Goal: Information Seeking & Learning: Learn about a topic

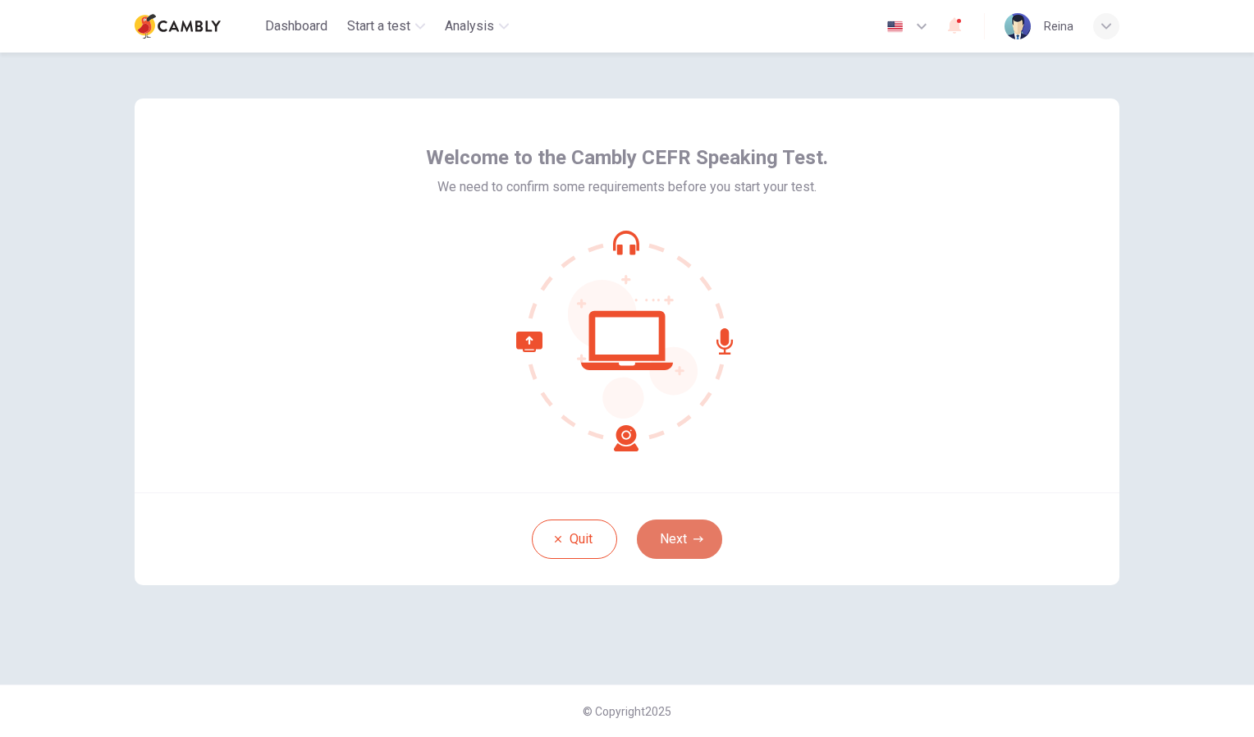
click at [692, 531] on button "Next" at bounding box center [679, 539] width 85 height 39
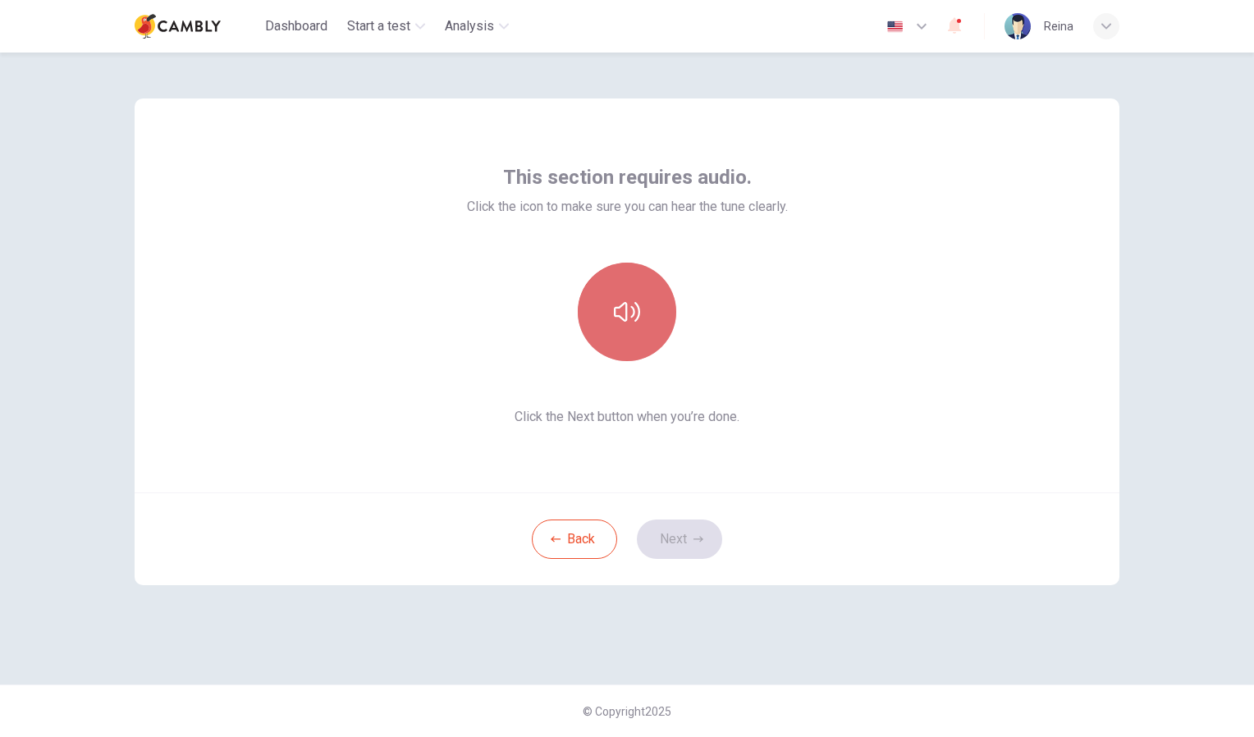
click at [646, 309] on button "button" at bounding box center [627, 312] width 98 height 98
click at [636, 312] on icon "button" at bounding box center [627, 312] width 26 height 20
click at [643, 315] on button "button" at bounding box center [627, 312] width 98 height 98
click at [630, 320] on icon "button" at bounding box center [627, 312] width 26 height 26
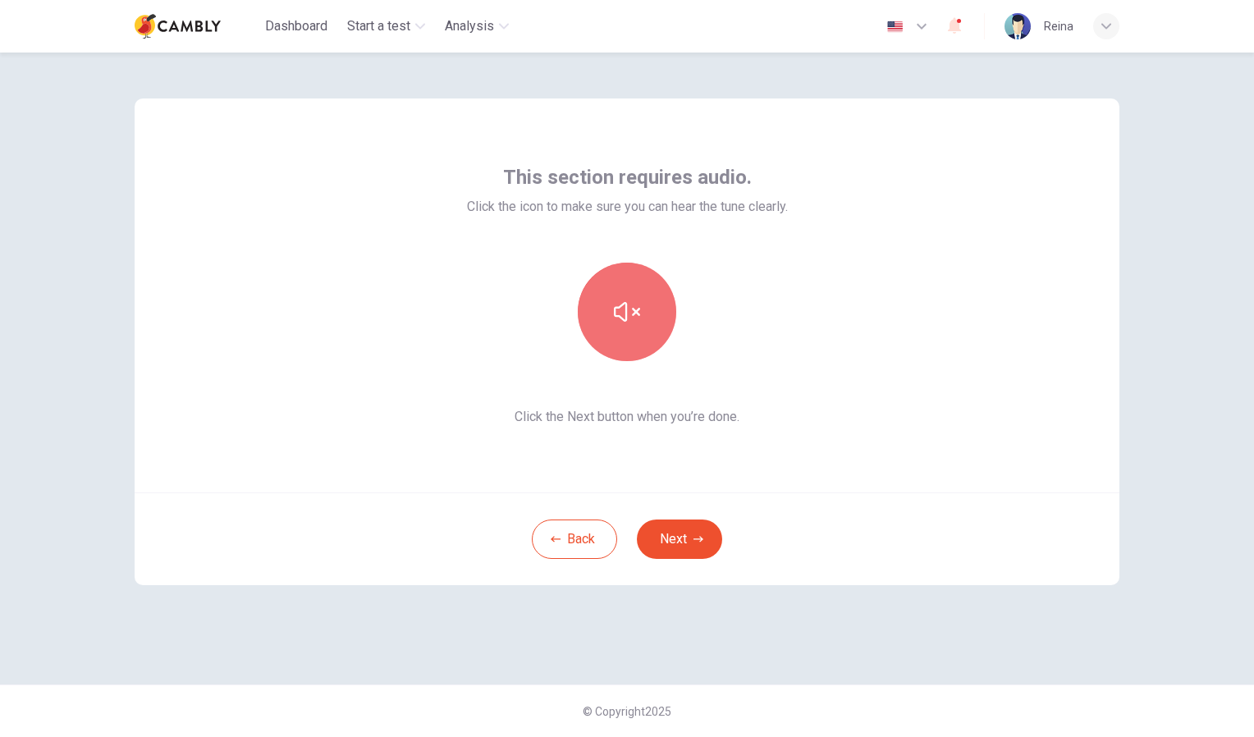
click at [630, 320] on icon "button" at bounding box center [627, 312] width 26 height 26
click at [634, 333] on button "button" at bounding box center [627, 312] width 98 height 98
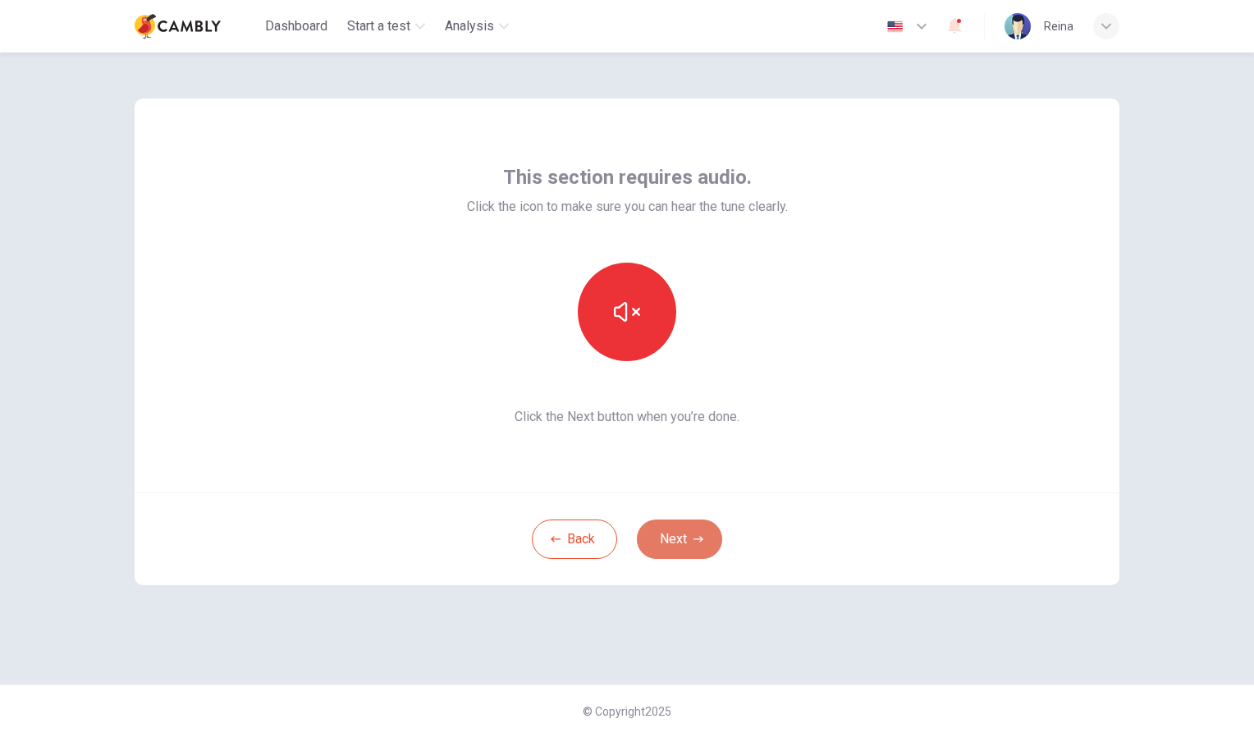
click at [689, 547] on button "Next" at bounding box center [679, 539] width 85 height 39
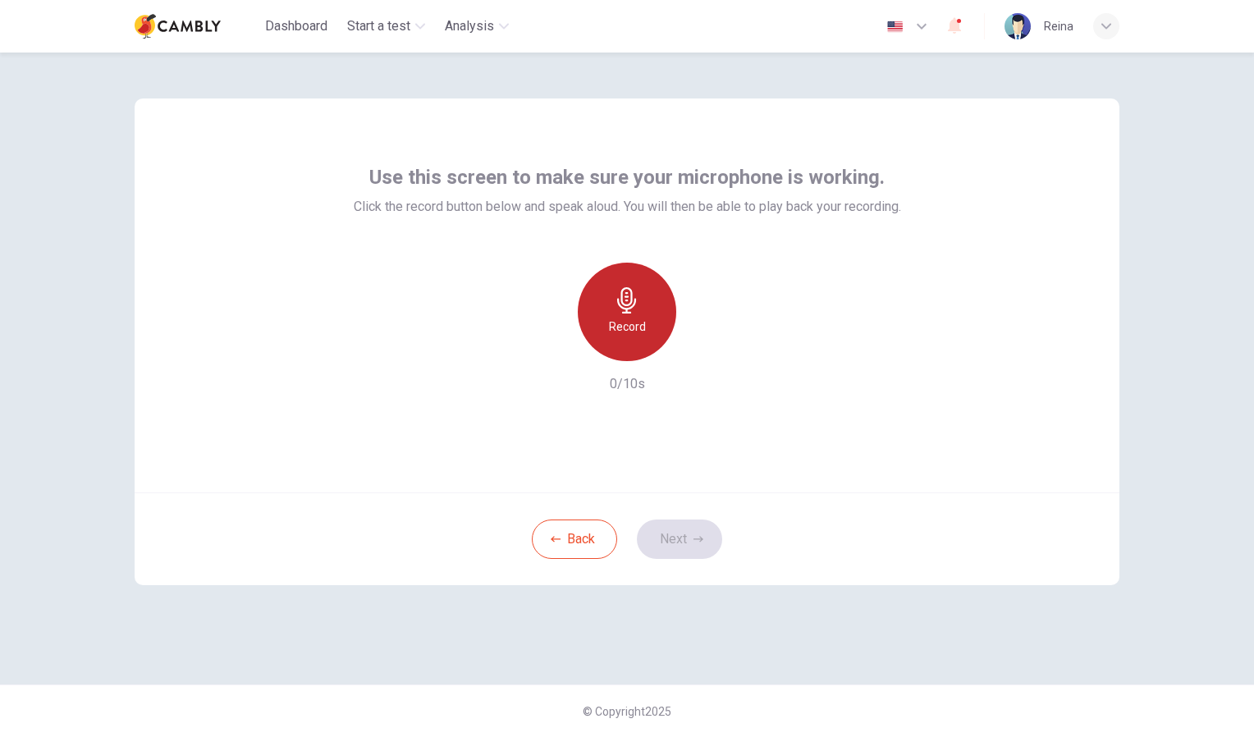
click at [634, 319] on h6 "Record" at bounding box center [627, 327] width 37 height 20
click at [634, 309] on icon "button" at bounding box center [627, 300] width 26 height 26
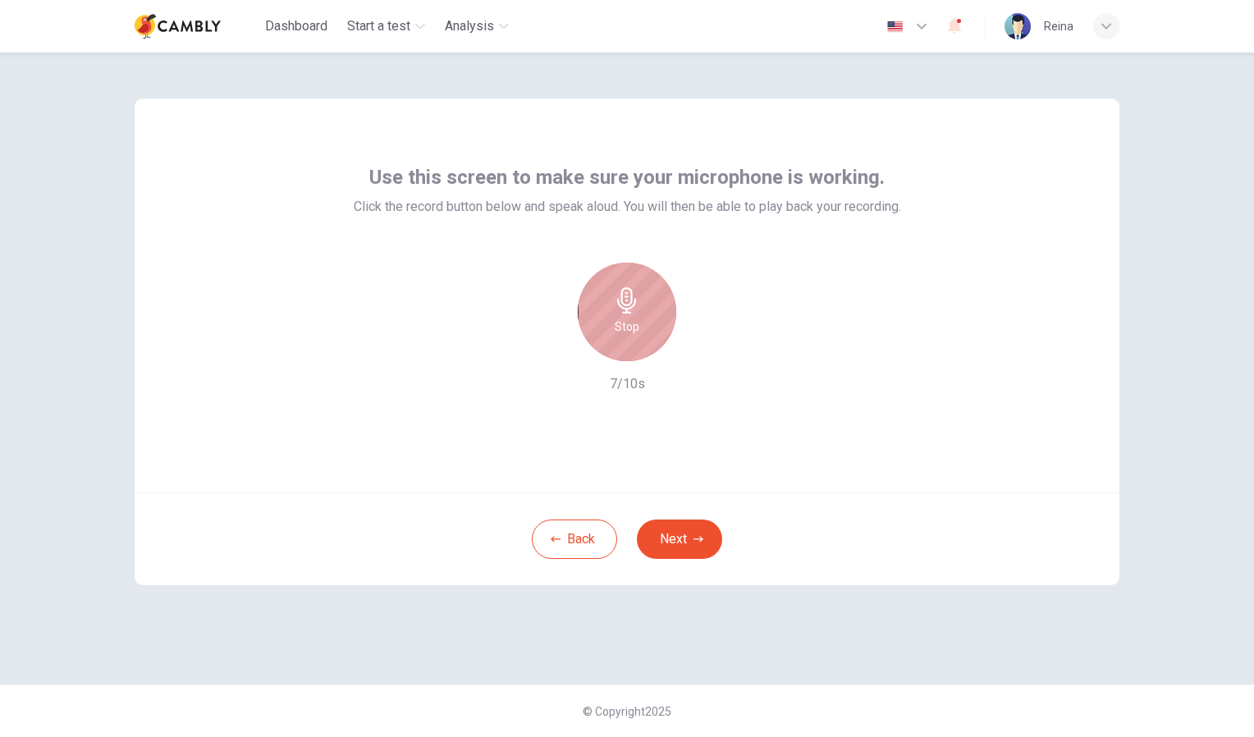
click at [643, 354] on div "Stop" at bounding box center [627, 312] width 98 height 98
click at [703, 346] on icon "button" at bounding box center [703, 348] width 7 height 10
click at [706, 350] on icon "button" at bounding box center [702, 348] width 16 height 16
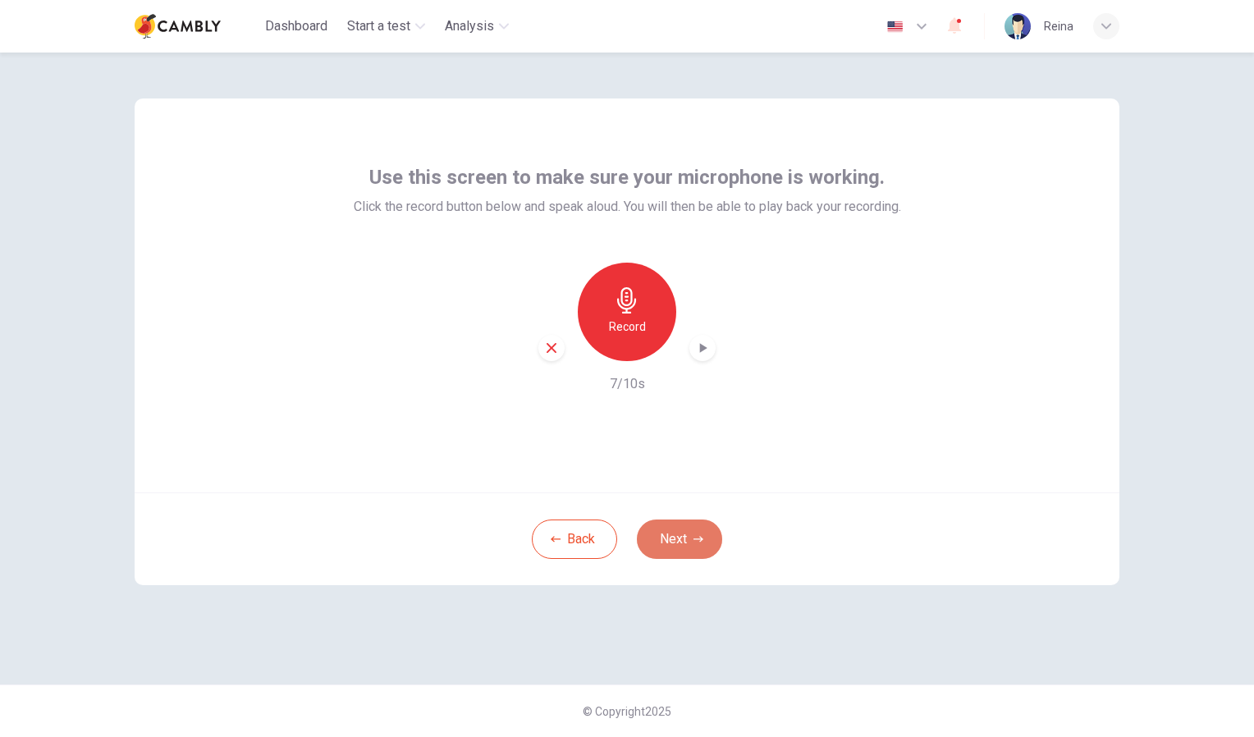
click at [675, 542] on button "Next" at bounding box center [679, 539] width 85 height 39
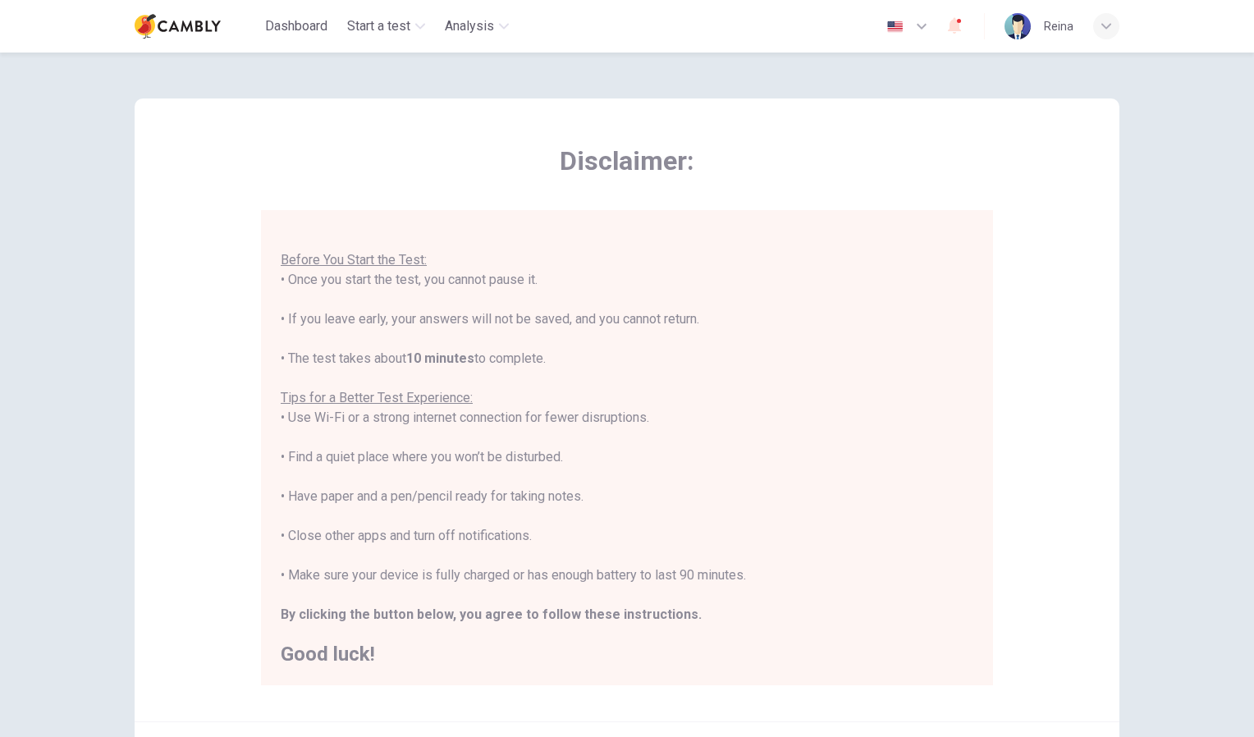
scroll to position [175, 0]
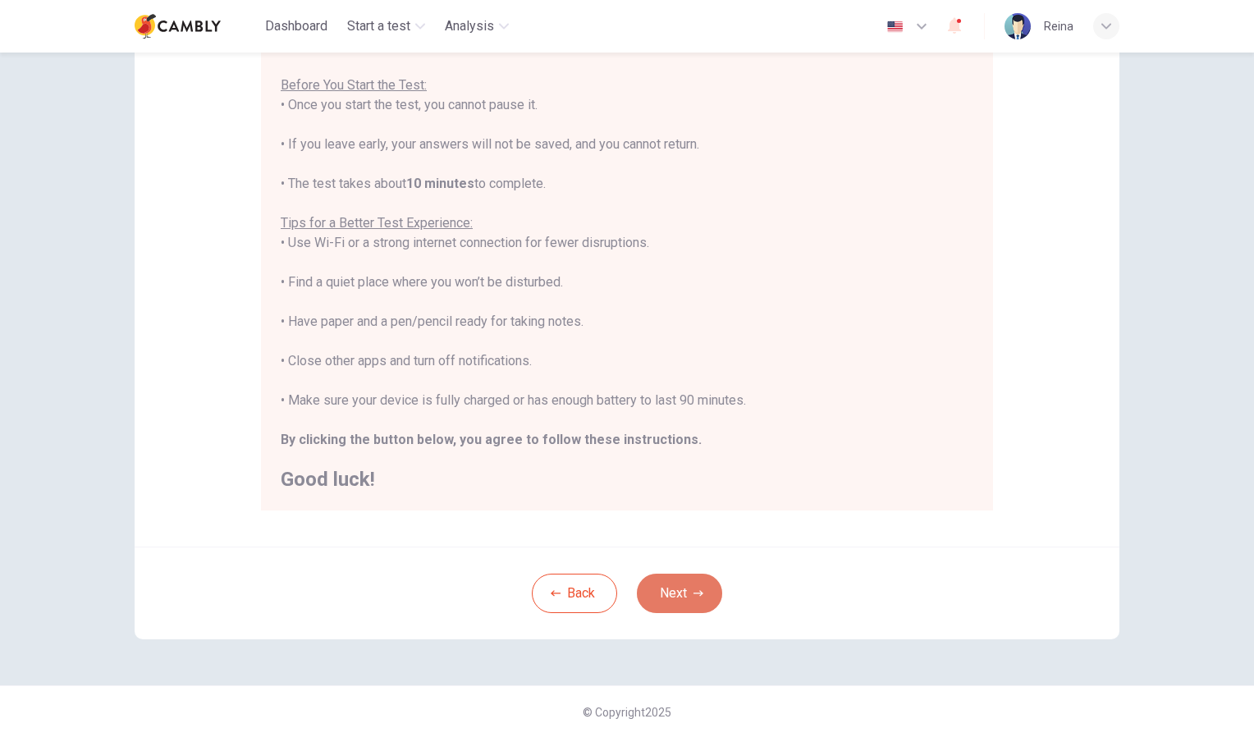
click at [664, 586] on button "Next" at bounding box center [679, 593] width 85 height 39
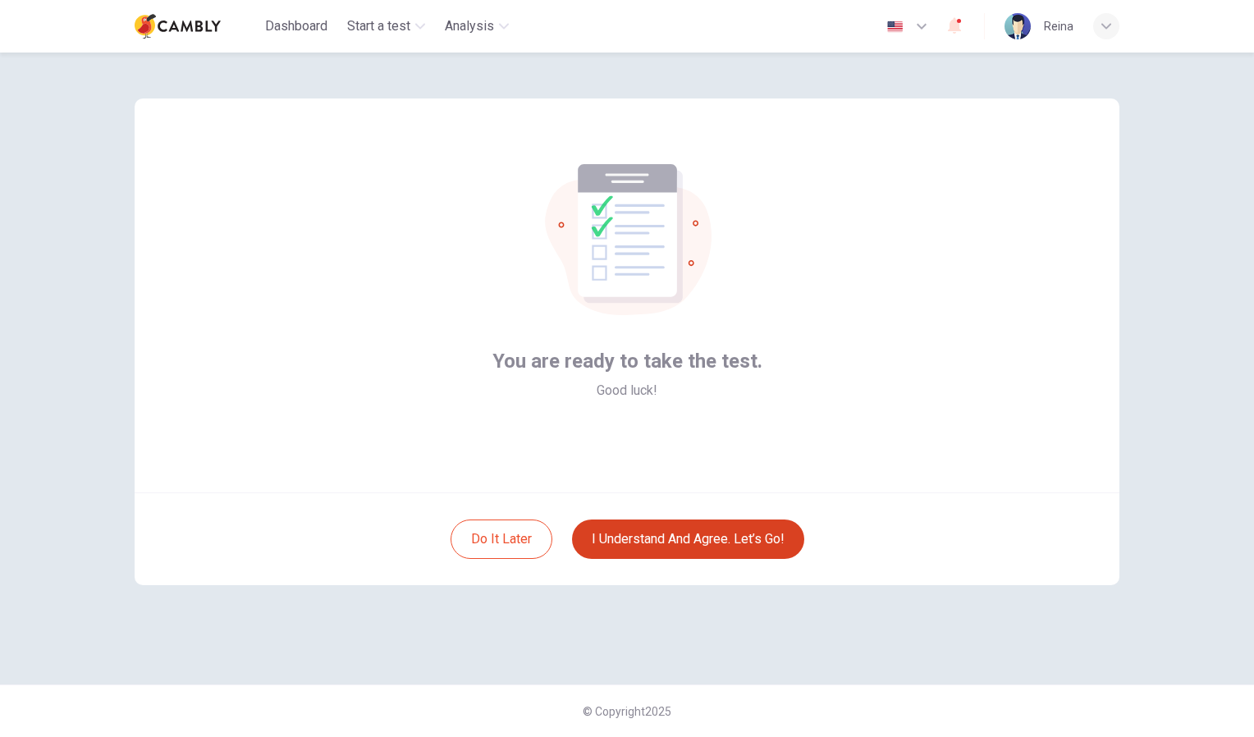
scroll to position [0, 0]
click at [686, 530] on button "I understand and agree. Let’s go!" at bounding box center [688, 539] width 232 height 39
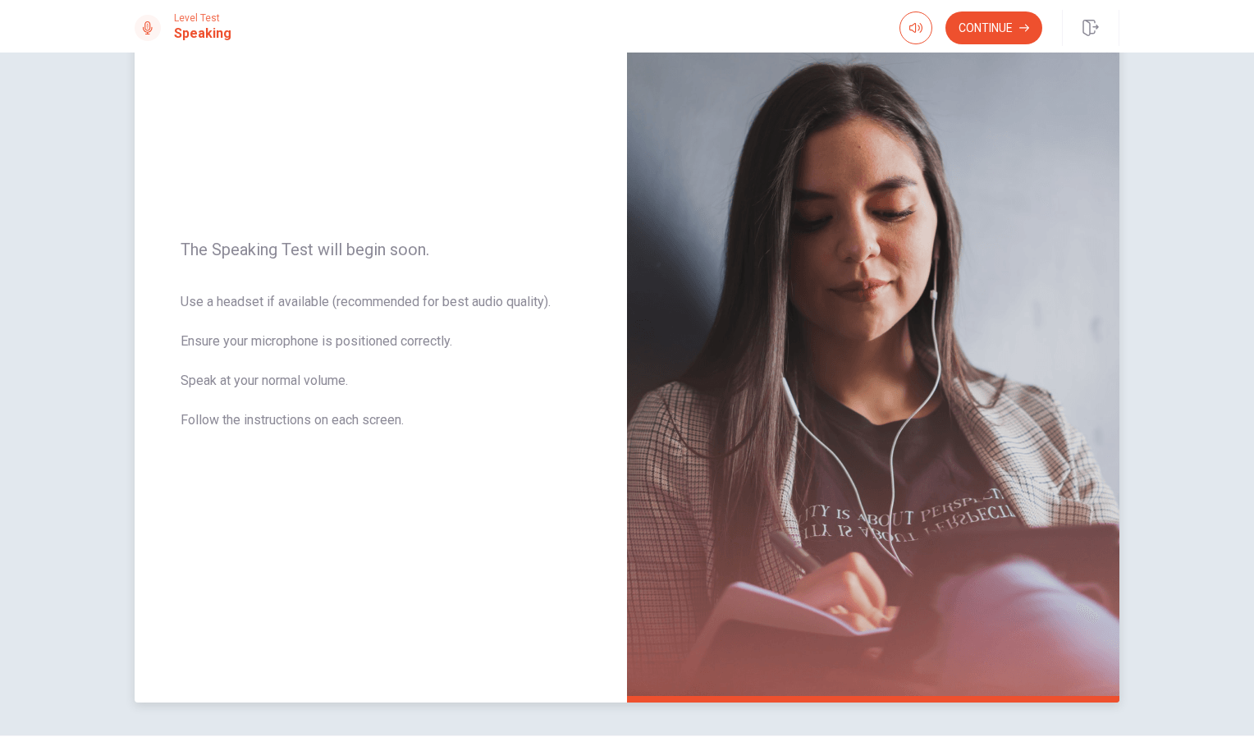
scroll to position [36, 0]
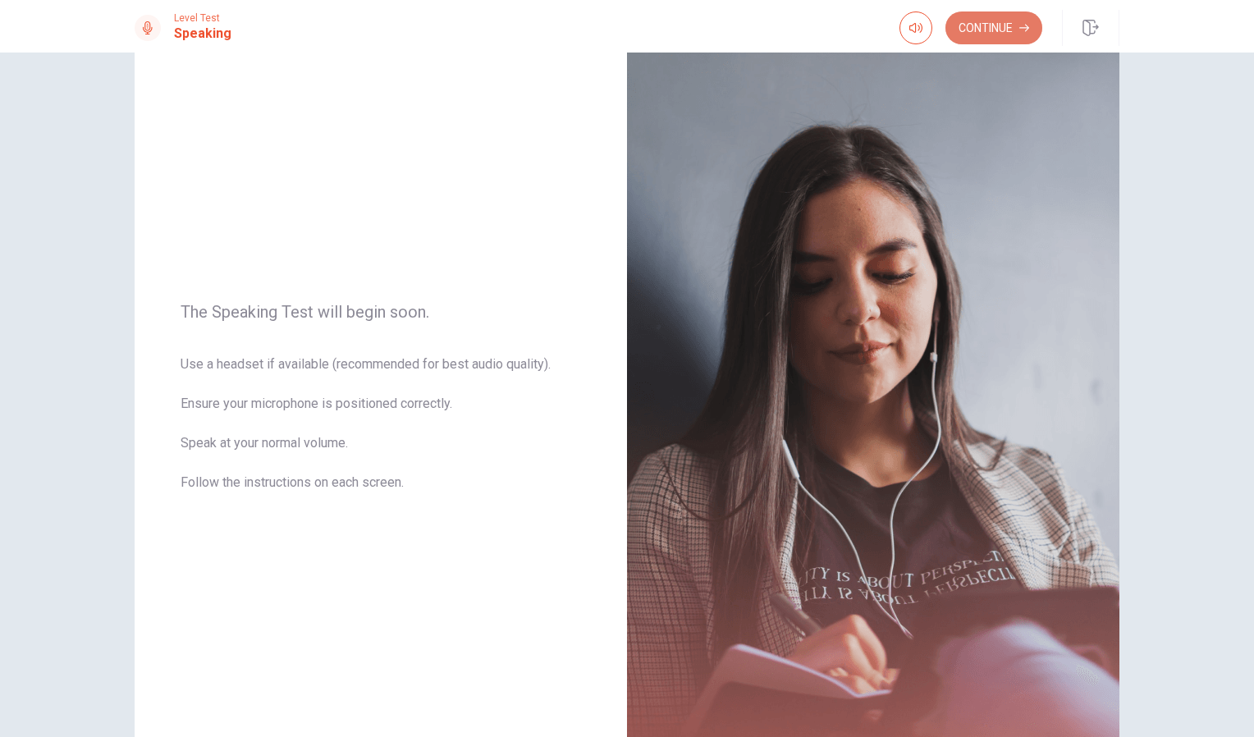
click at [1018, 25] on button "Continue" at bounding box center [994, 27] width 97 height 33
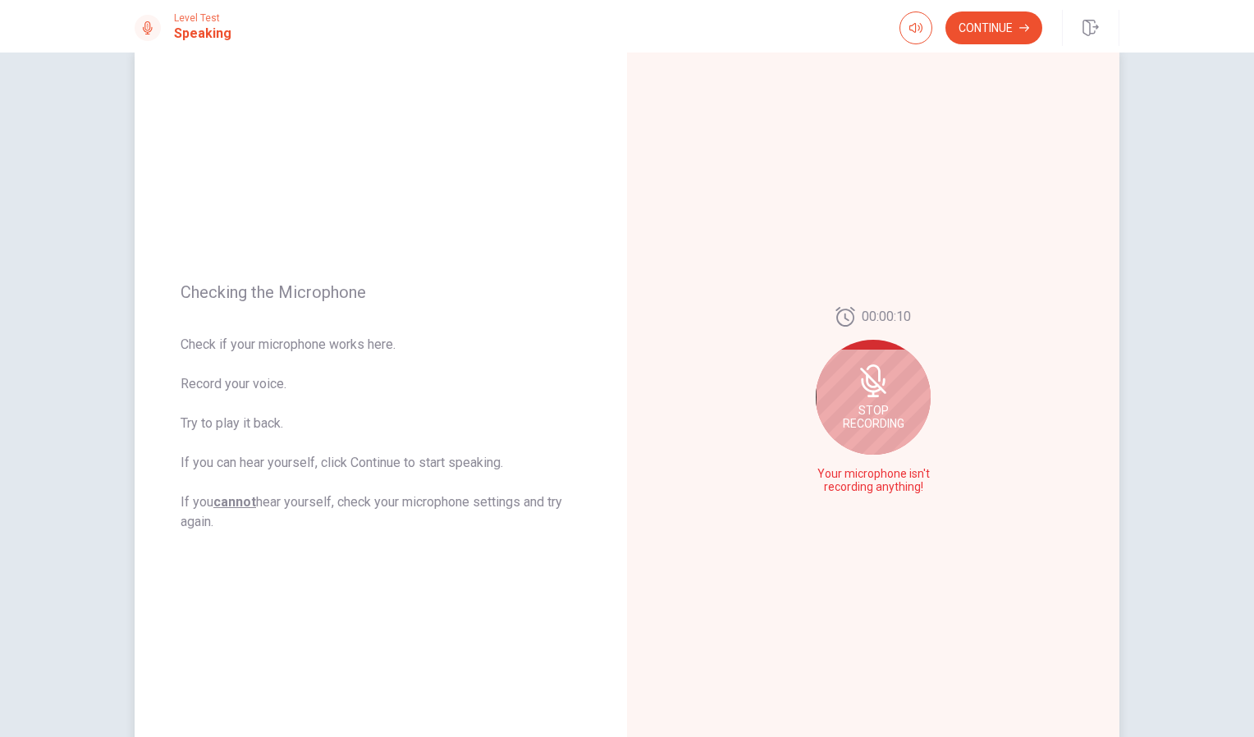
click at [858, 396] on icon at bounding box center [873, 380] width 33 height 33
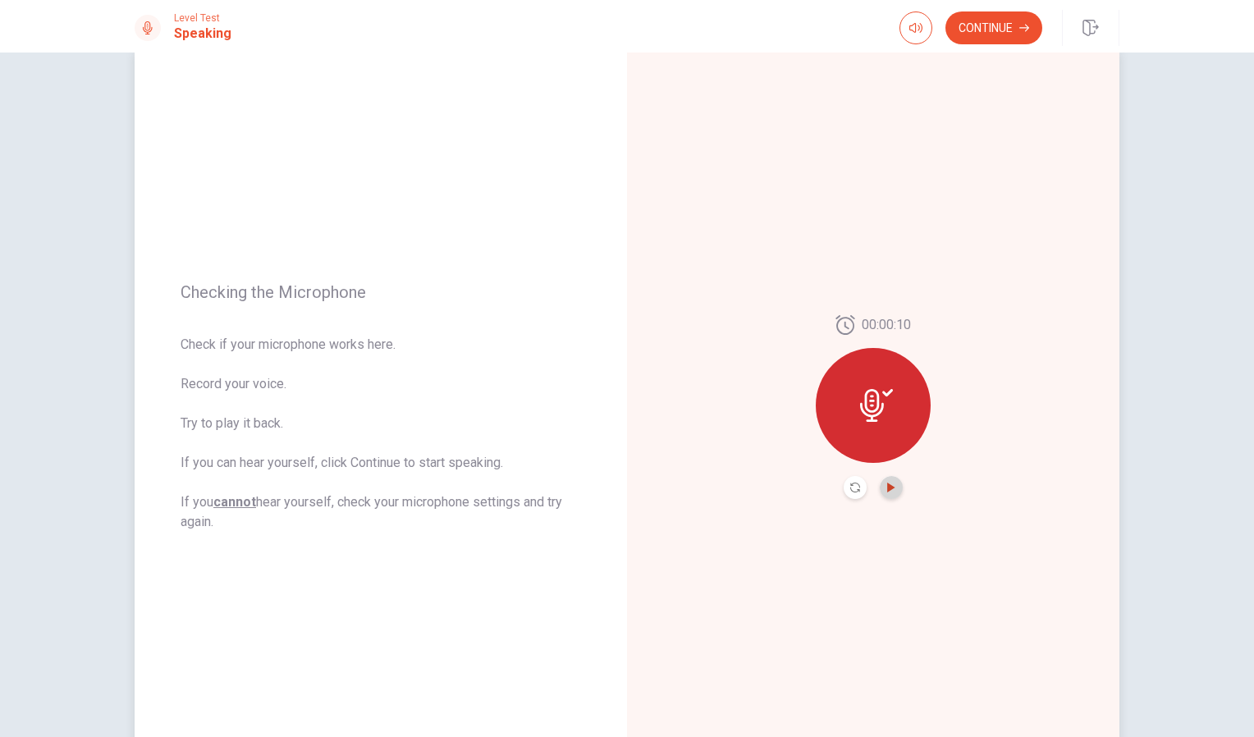
click at [888, 488] on icon "Play Audio" at bounding box center [890, 488] width 7 height 10
click at [873, 433] on div at bounding box center [873, 405] width 115 height 115
click at [851, 483] on icon "Record Again" at bounding box center [855, 488] width 10 height 10
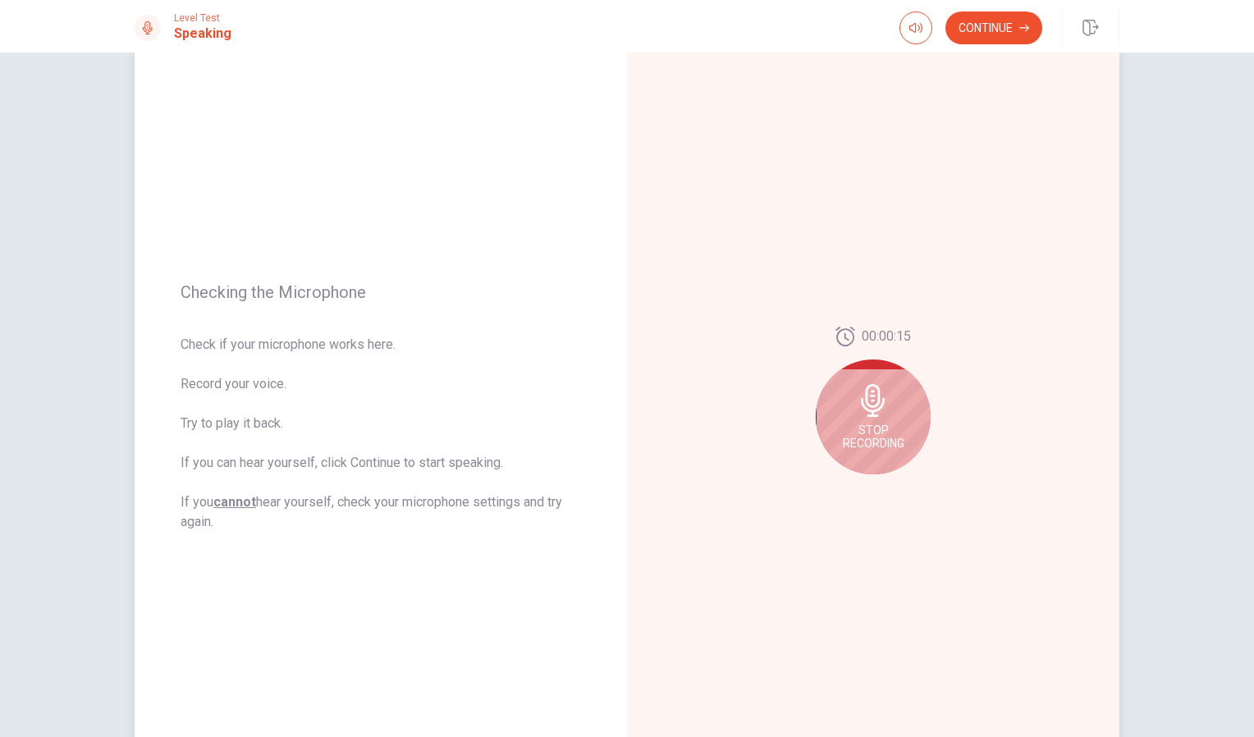
click at [876, 385] on icon at bounding box center [873, 400] width 33 height 33
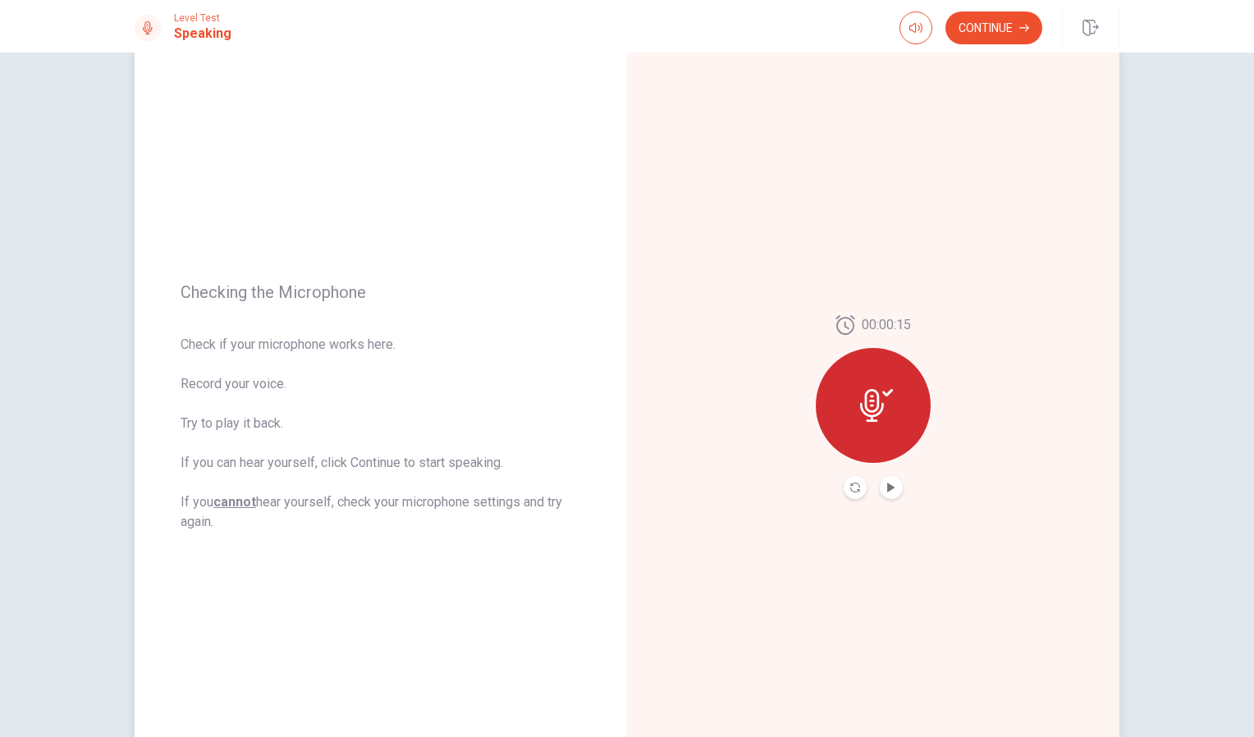
click at [874, 405] on icon at bounding box center [872, 405] width 24 height 33
click at [893, 487] on button "Play Audio" at bounding box center [891, 487] width 23 height 23
click at [880, 484] on button "Play Audio" at bounding box center [891, 487] width 23 height 23
click at [857, 374] on div at bounding box center [873, 405] width 115 height 115
click at [877, 410] on icon at bounding box center [872, 405] width 24 height 33
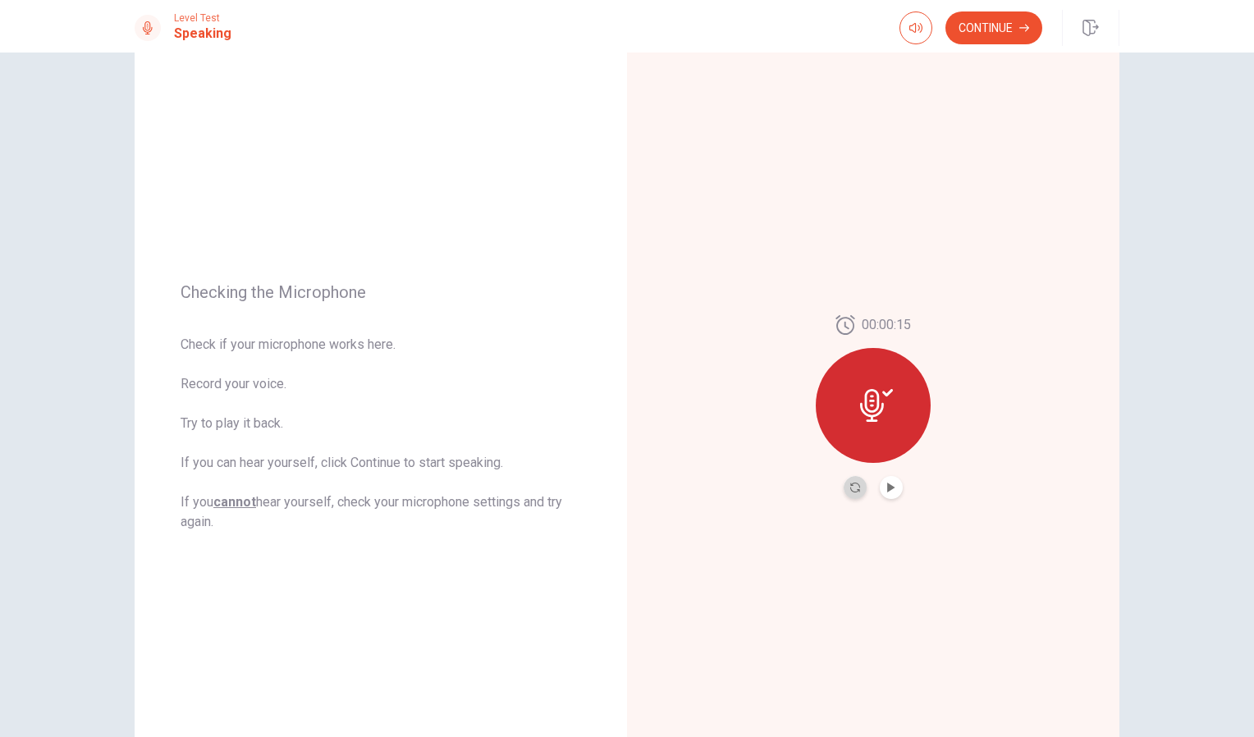
click at [844, 494] on button "Record Again" at bounding box center [855, 487] width 23 height 23
click at [845, 492] on button "Record Again" at bounding box center [855, 487] width 23 height 23
click at [851, 481] on button "Record Again" at bounding box center [855, 487] width 23 height 23
click at [852, 481] on button "Record Again" at bounding box center [855, 487] width 23 height 23
click at [850, 480] on button "Record Again" at bounding box center [855, 487] width 23 height 23
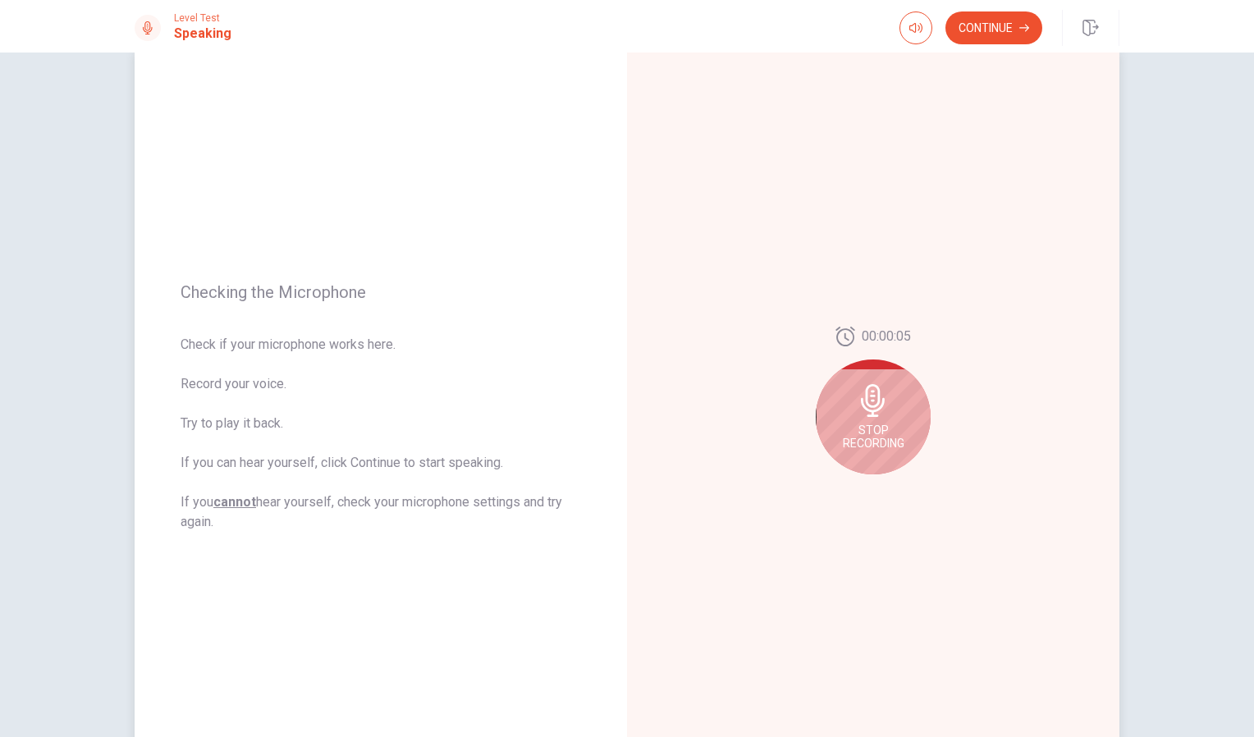
click at [866, 419] on div "Stop Recording" at bounding box center [873, 416] width 115 height 115
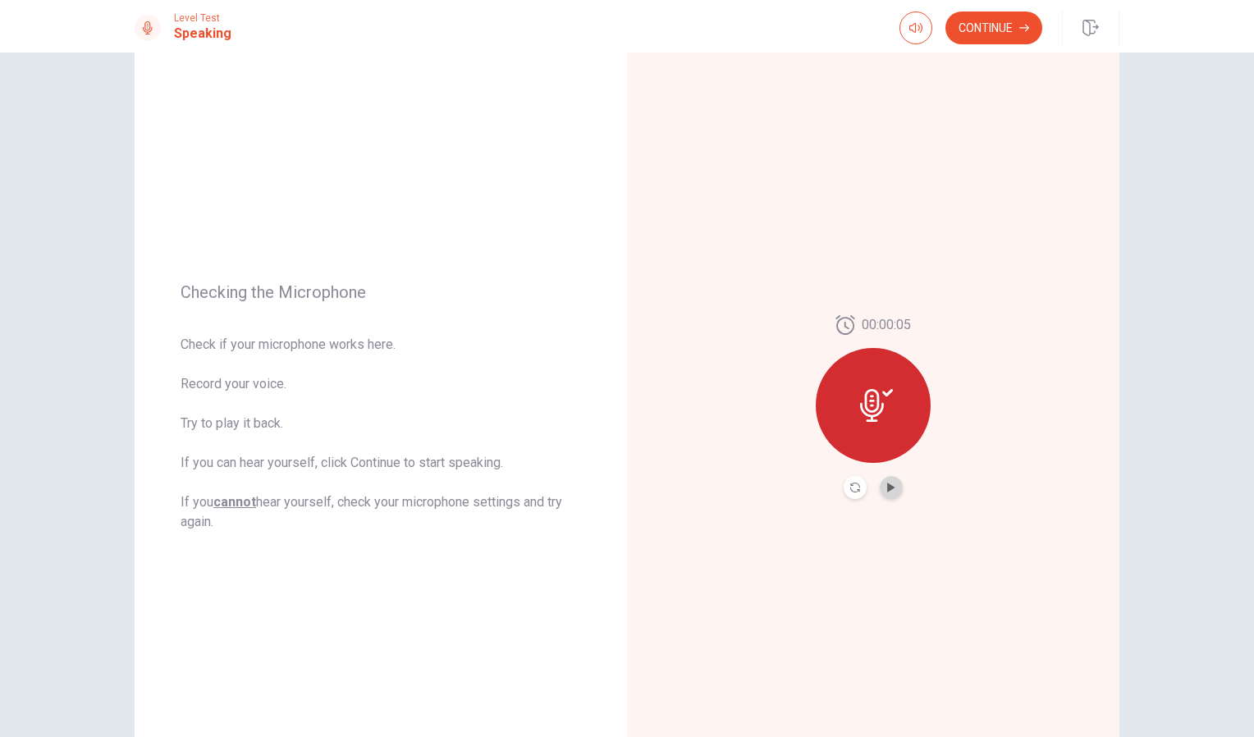
click at [885, 480] on button "Play Audio" at bounding box center [891, 487] width 23 height 23
click at [885, 478] on button "Pause Audio" at bounding box center [891, 487] width 23 height 23
